Goal: Check status: Check status

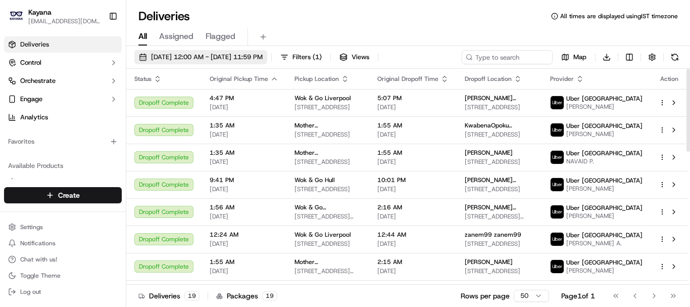
click at [201, 57] on span "[DATE] 12:00 AM - [DATE] 11:59 PM" at bounding box center [207, 57] width 112 height 9
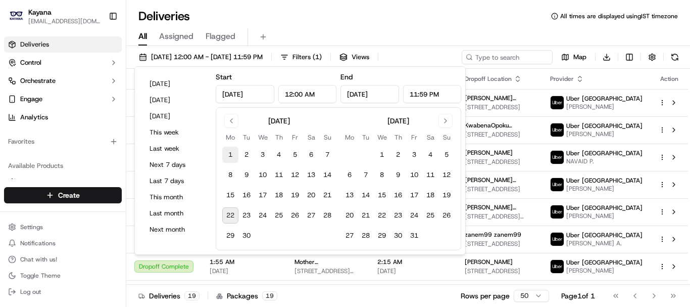
click at [228, 158] on button "1" at bounding box center [230, 155] width 16 height 16
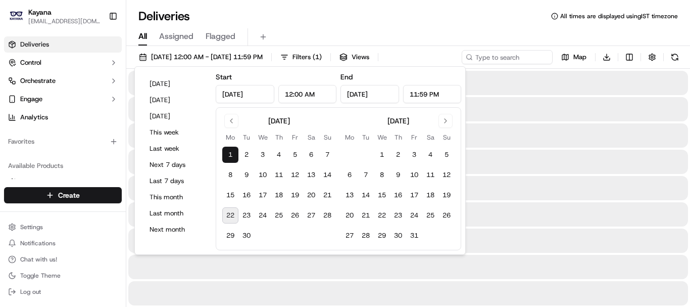
type input "[DATE]"
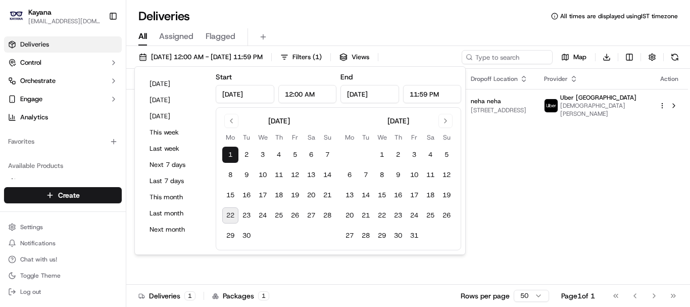
click at [229, 215] on button "22" at bounding box center [230, 215] width 16 height 16
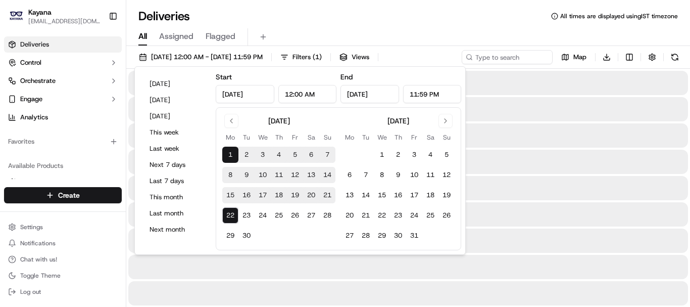
type input "[DATE]"
click at [392, 8] on div "Deliveries All times are displayed using IST timezone All Assigned Flagged [DAT…" at bounding box center [408, 153] width 564 height 307
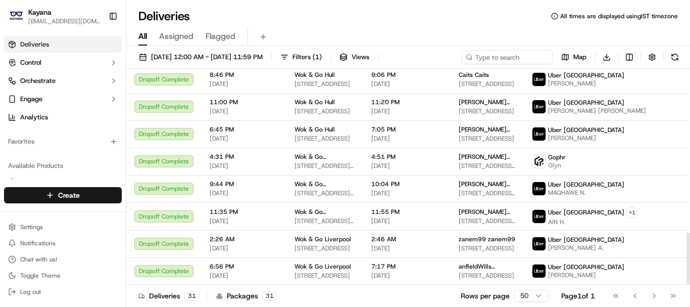
scroll to position [673, 0]
